Goal: Navigation & Orientation: Find specific page/section

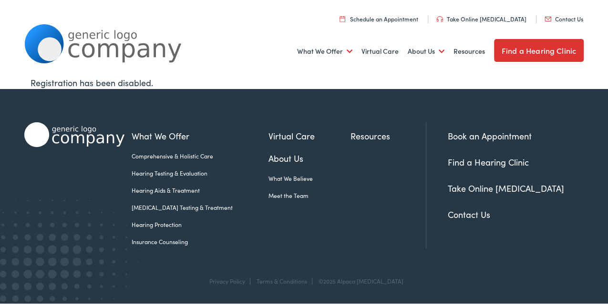
click at [534, 46] on link "Find a Hearing Clinic" at bounding box center [539, 50] width 90 height 23
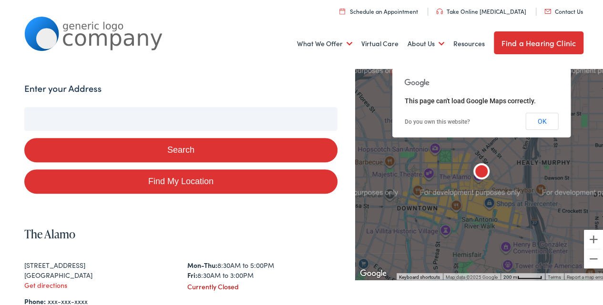
click at [185, 146] on button "Search" at bounding box center [180, 149] width 313 height 24
click at [540, 121] on button "OK" at bounding box center [541, 120] width 33 height 17
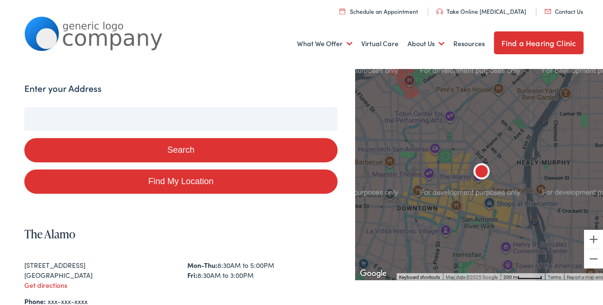
click at [172, 183] on link "Find My Location" at bounding box center [180, 180] width 313 height 24
type input "Oswego, [US_STATE]"
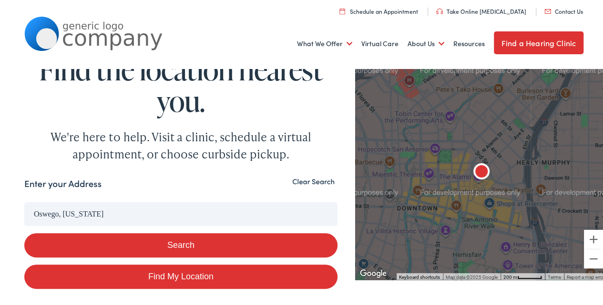
click at [186, 243] on button "Search" at bounding box center [180, 244] width 313 height 24
click at [85, 212] on input "Oswego, [US_STATE]" at bounding box center [180, 213] width 313 height 24
